Goal: Contribute content

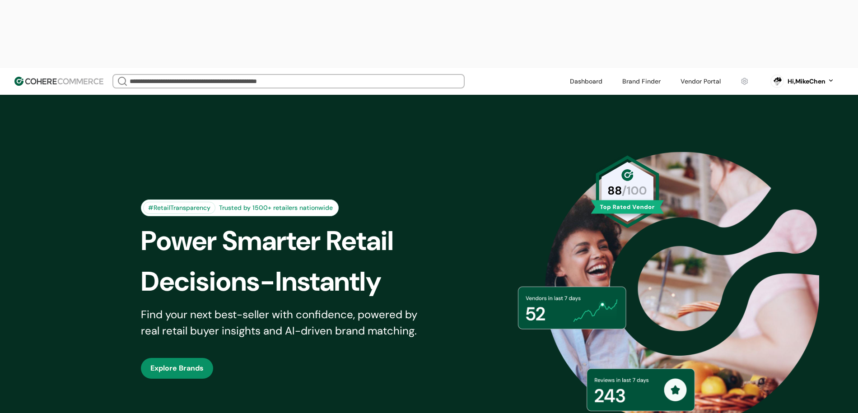
click at [702, 75] on link at bounding box center [700, 82] width 51 height 14
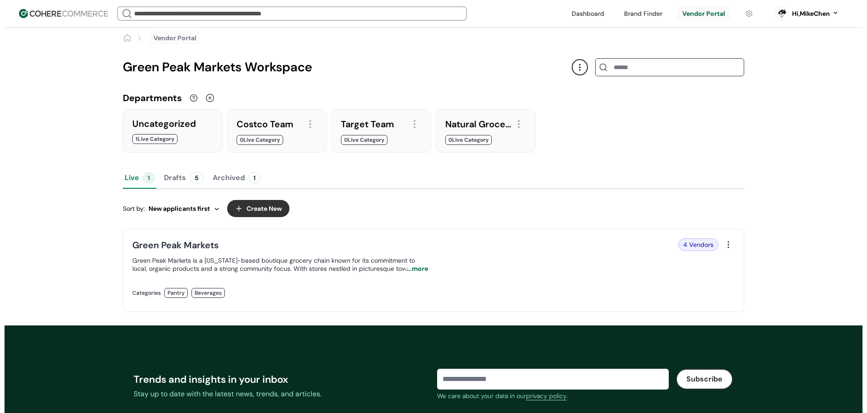
scroll to position [15, 0]
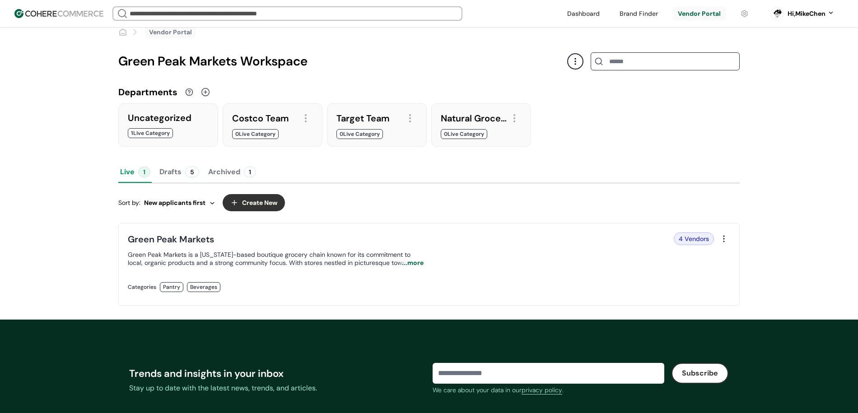
click at [296, 251] on div "Green Peak Markets is a Vermont-based boutique grocery chain known for its comm…" at bounding box center [276, 259] width 296 height 16
click at [267, 197] on button "Create New" at bounding box center [254, 202] width 62 height 17
